Goal: Navigation & Orientation: Find specific page/section

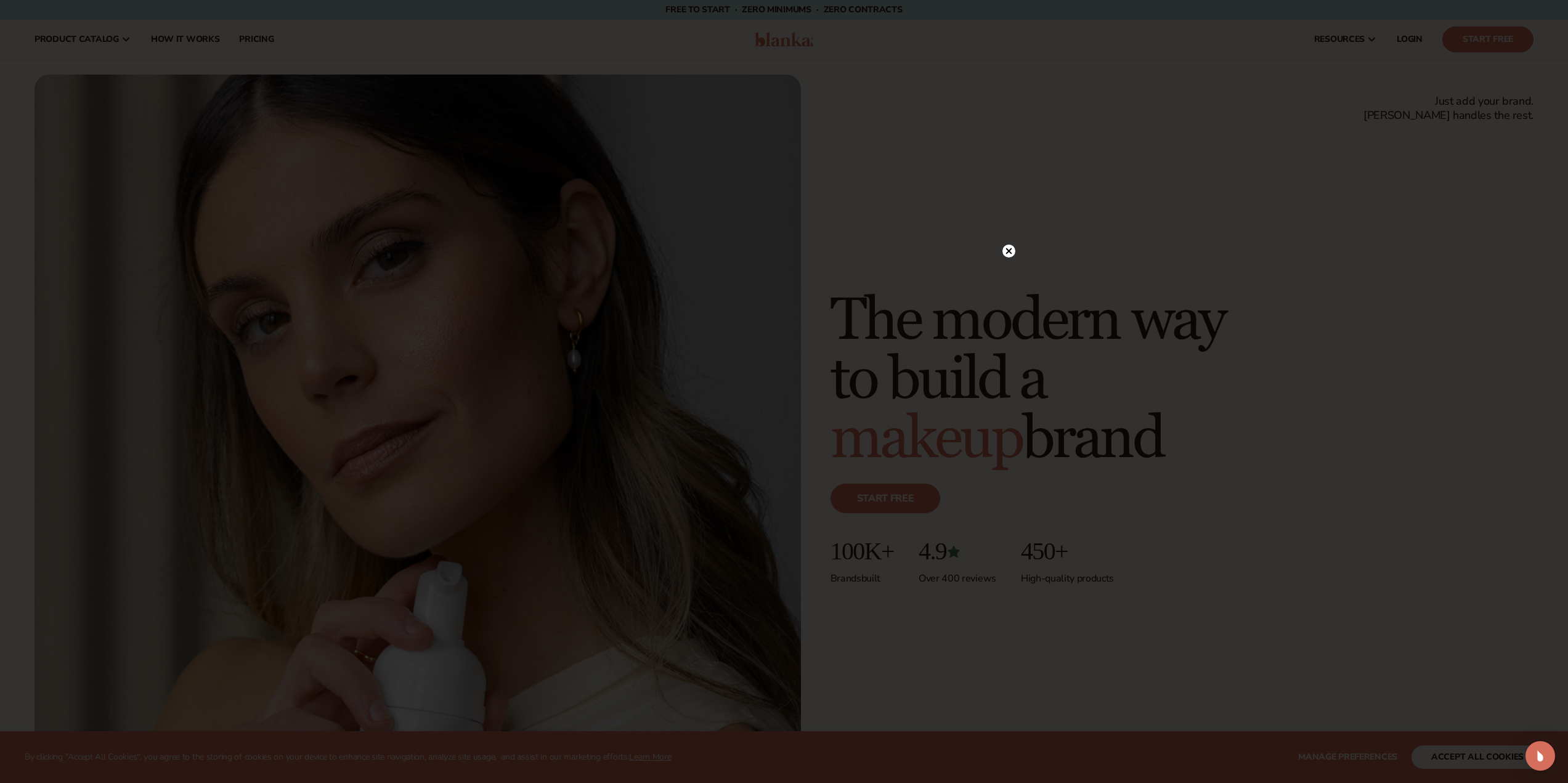
click at [1010, 249] on icon at bounding box center [1008, 250] width 6 height 6
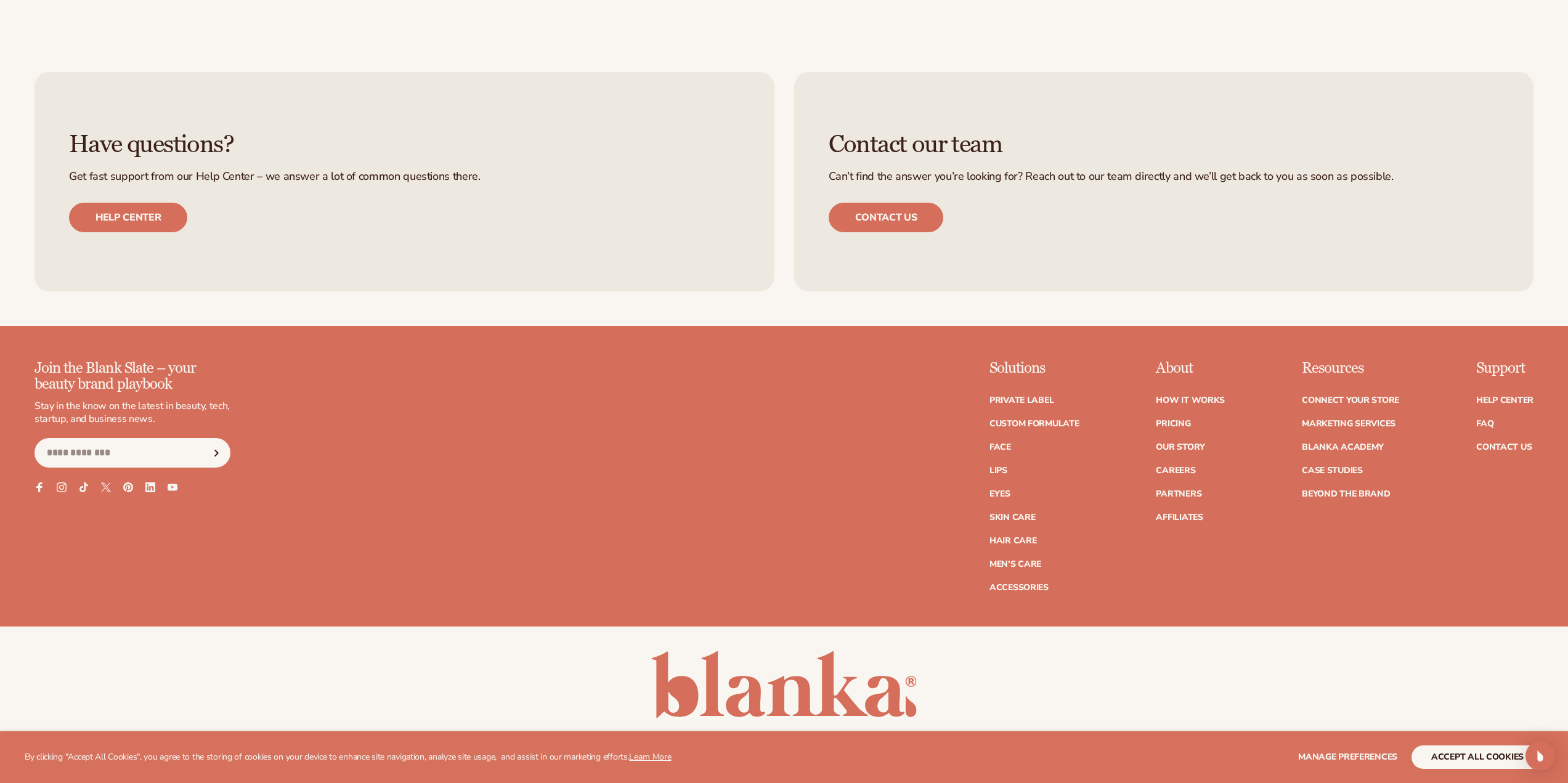
scroll to position [6765, 0]
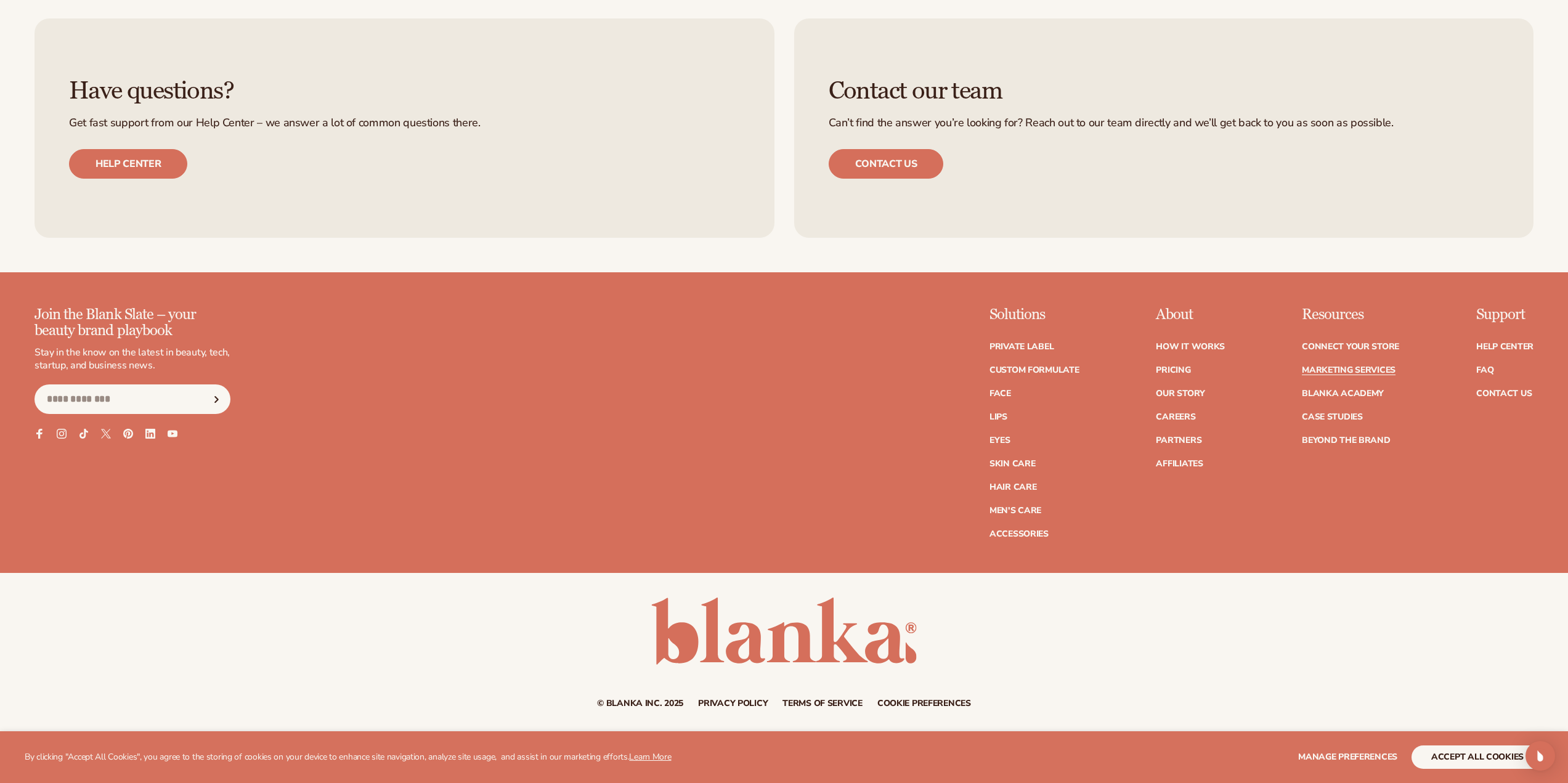
click at [1368, 372] on link "Marketing services" at bounding box center [1348, 370] width 93 height 8
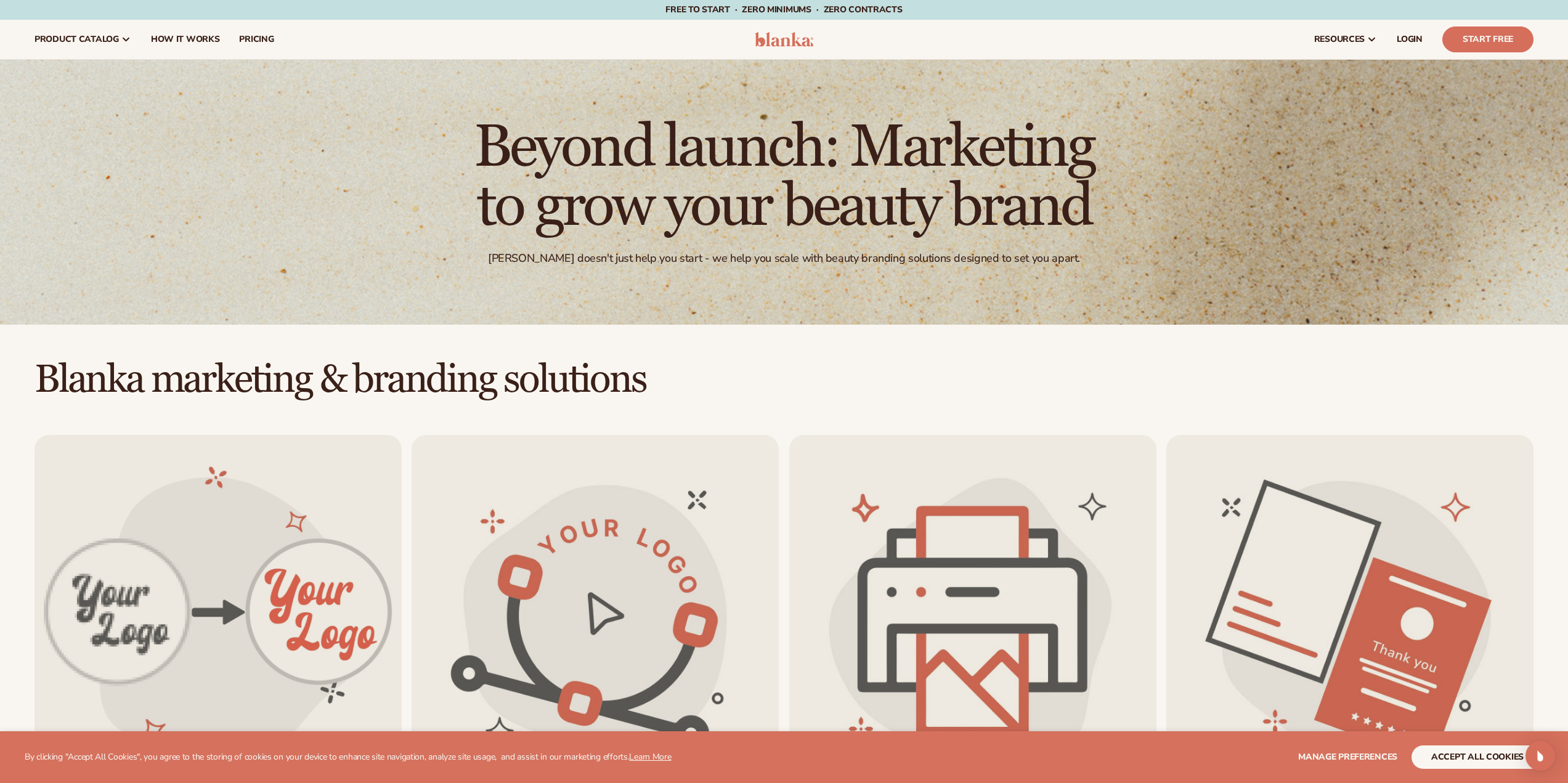
click at [785, 36] on img at bounding box center [784, 39] width 59 height 15
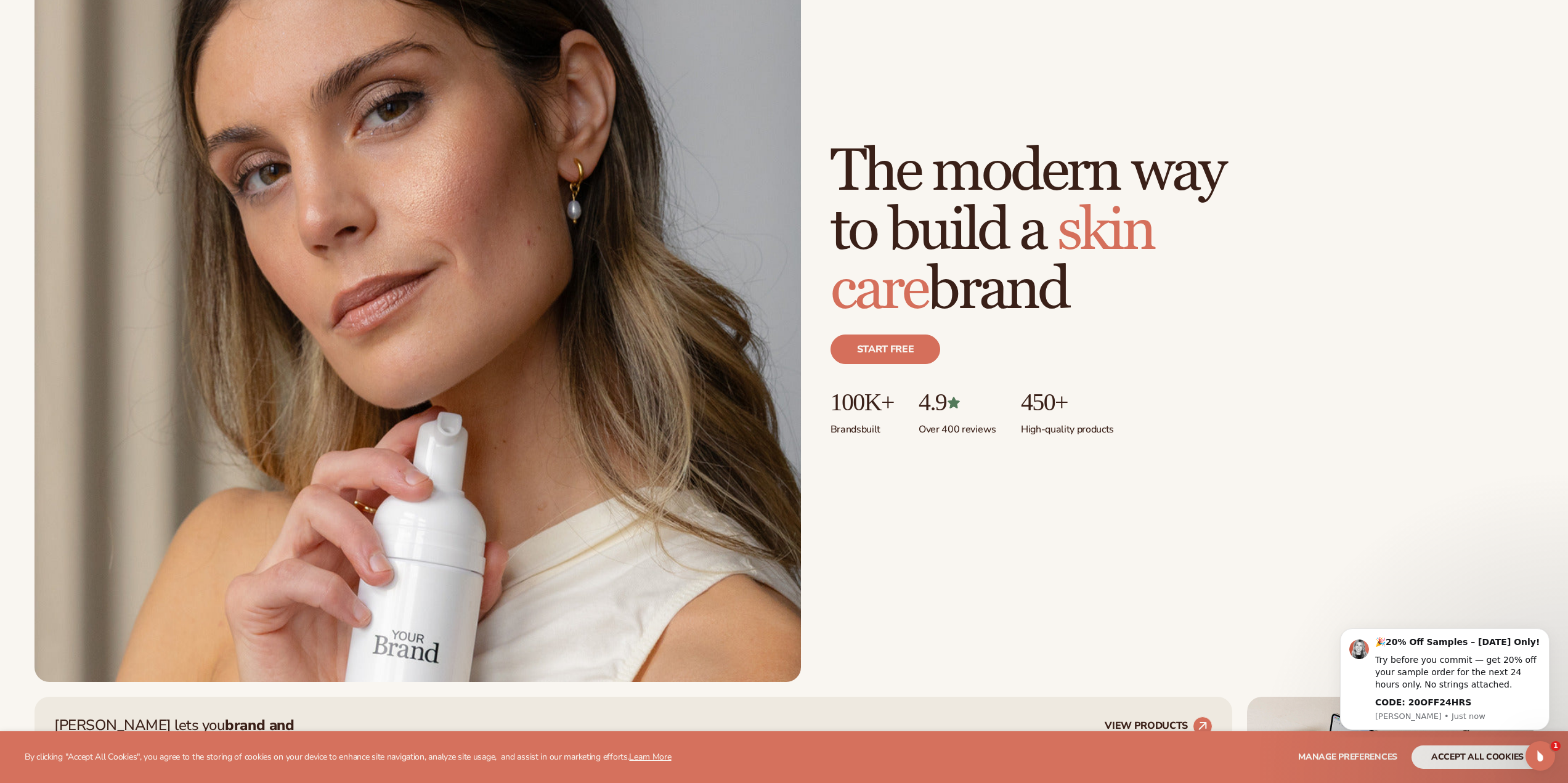
scroll to position [185, 0]
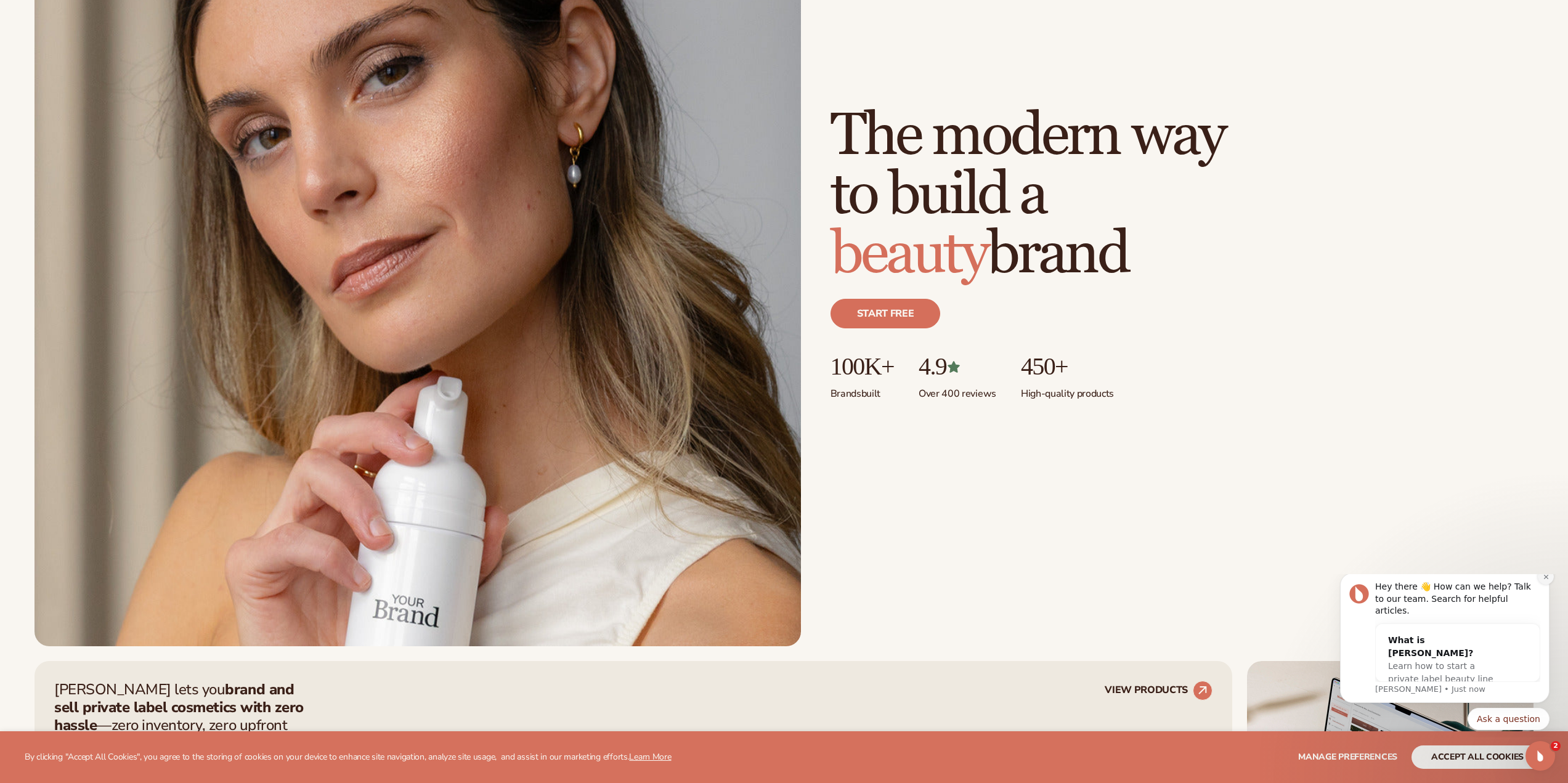
click at [1543, 581] on icon "Dismiss notification" at bounding box center [1546, 576] width 7 height 7
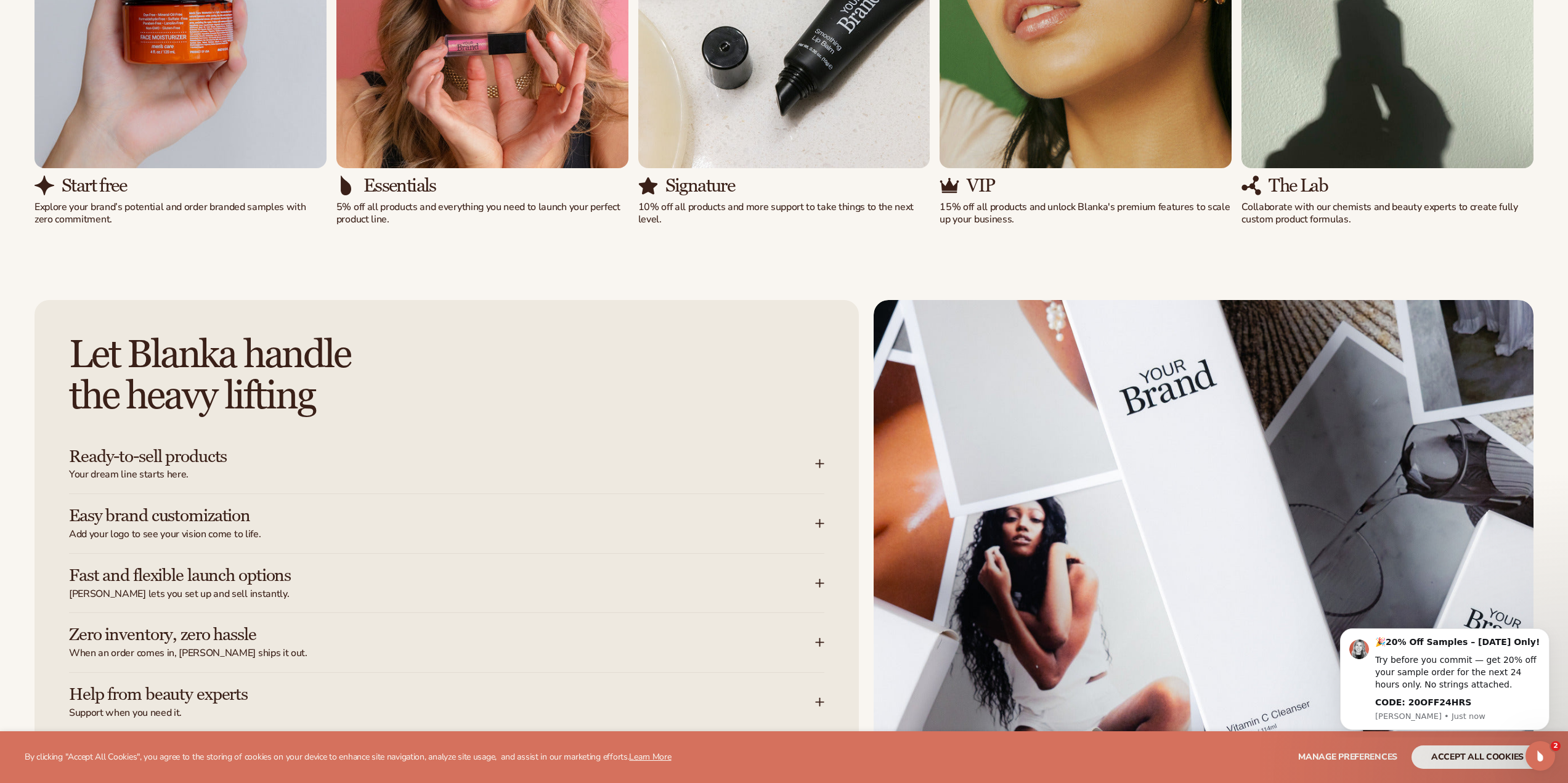
scroll to position [1786, 0]
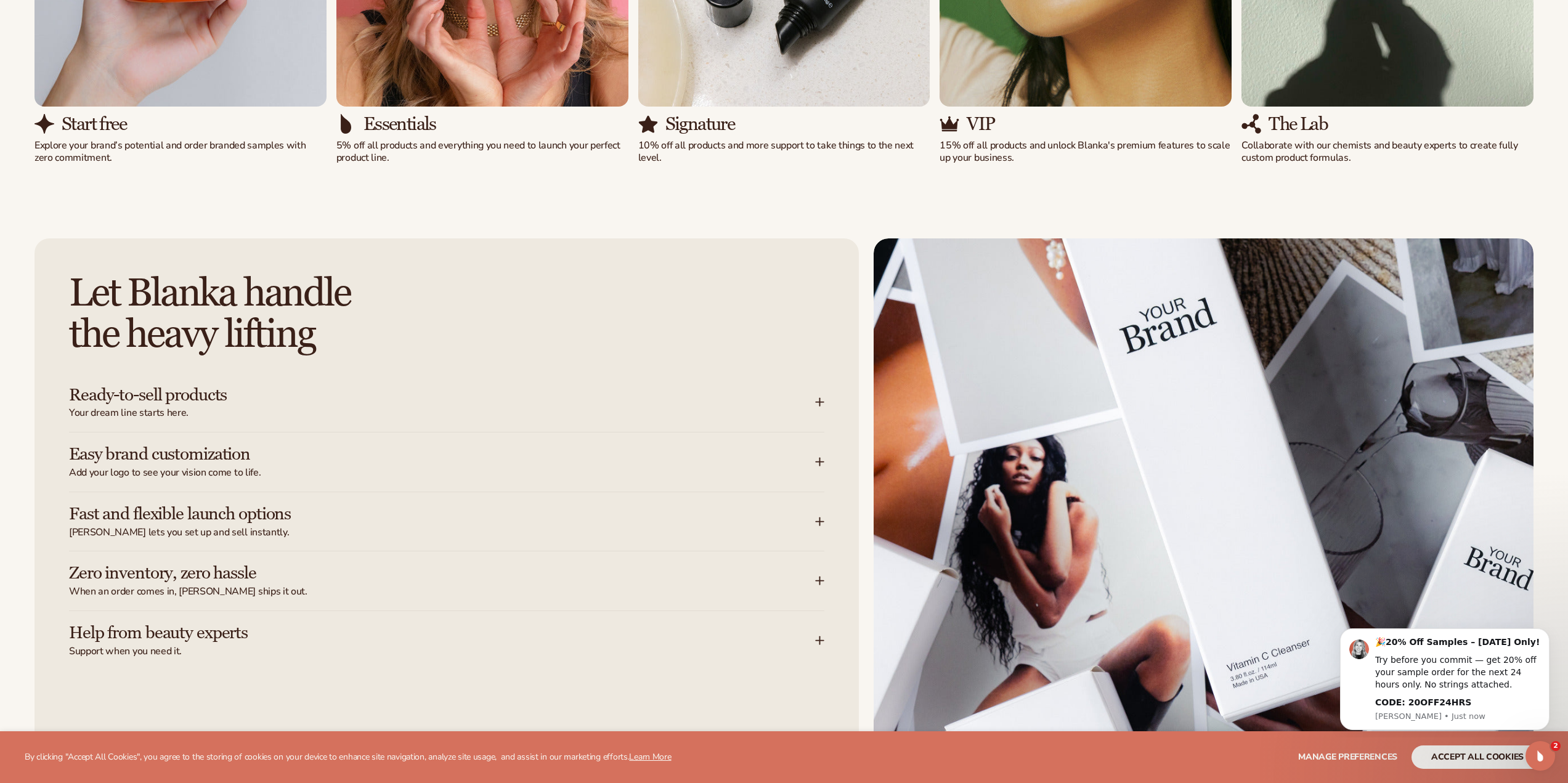
click at [823, 583] on icon at bounding box center [820, 581] width 10 height 10
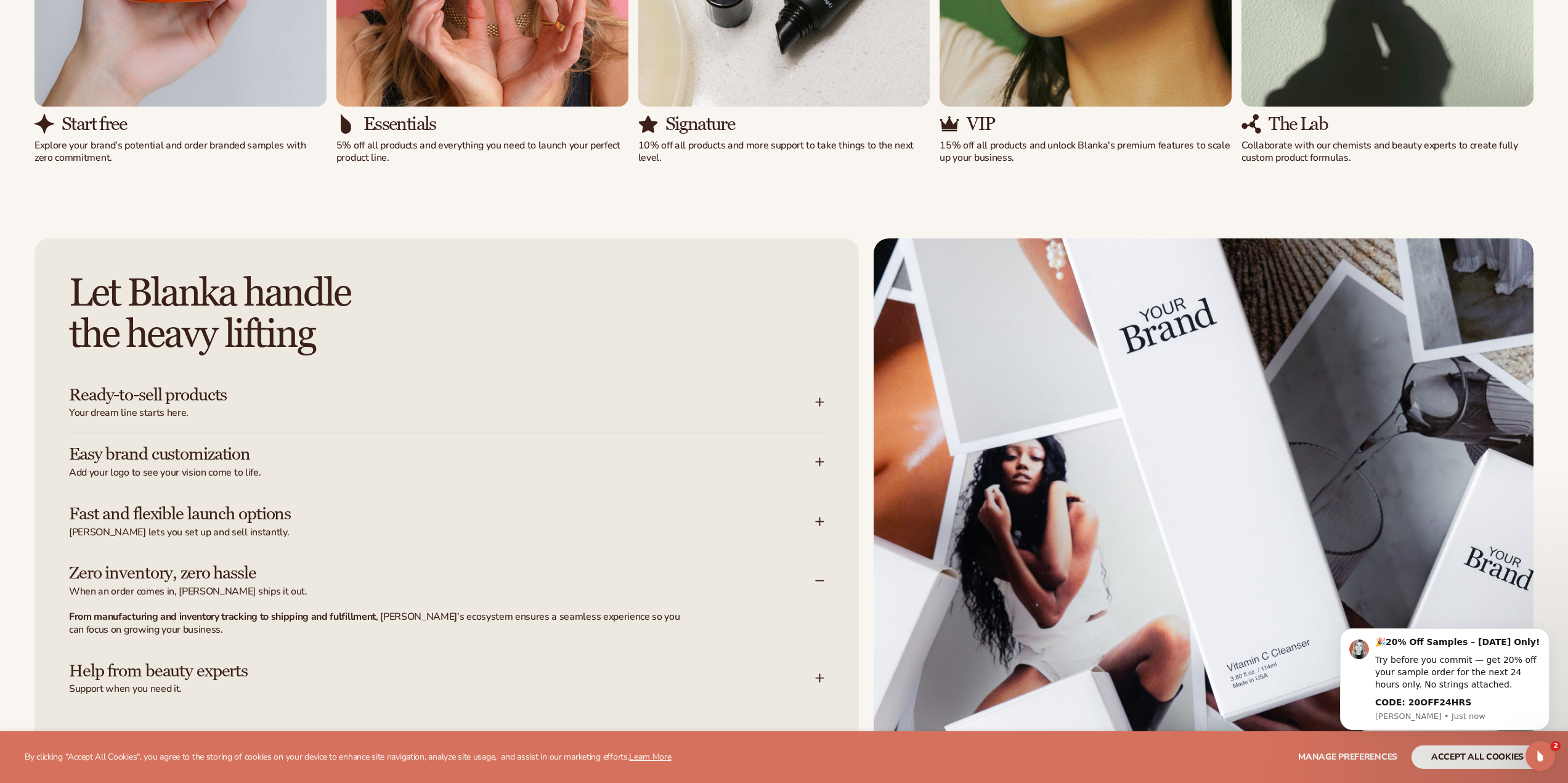
click at [823, 583] on icon at bounding box center [820, 581] width 10 height 10
